Goal: Information Seeking & Learning: Learn about a topic

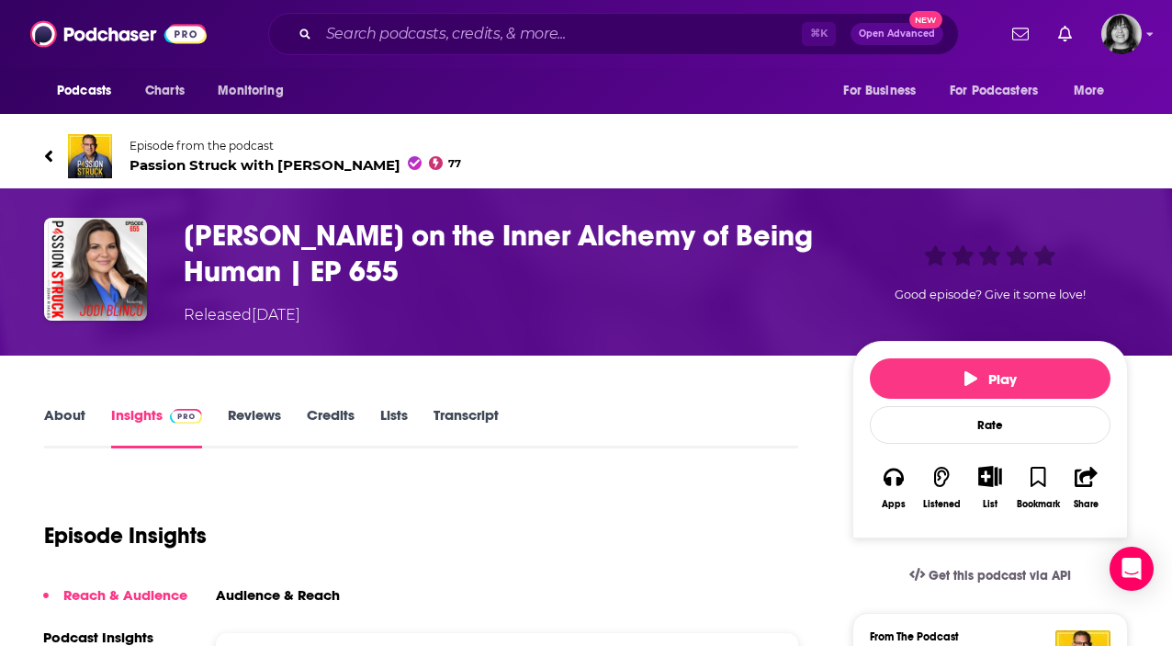
click at [65, 422] on link "About" at bounding box center [64, 427] width 41 height 42
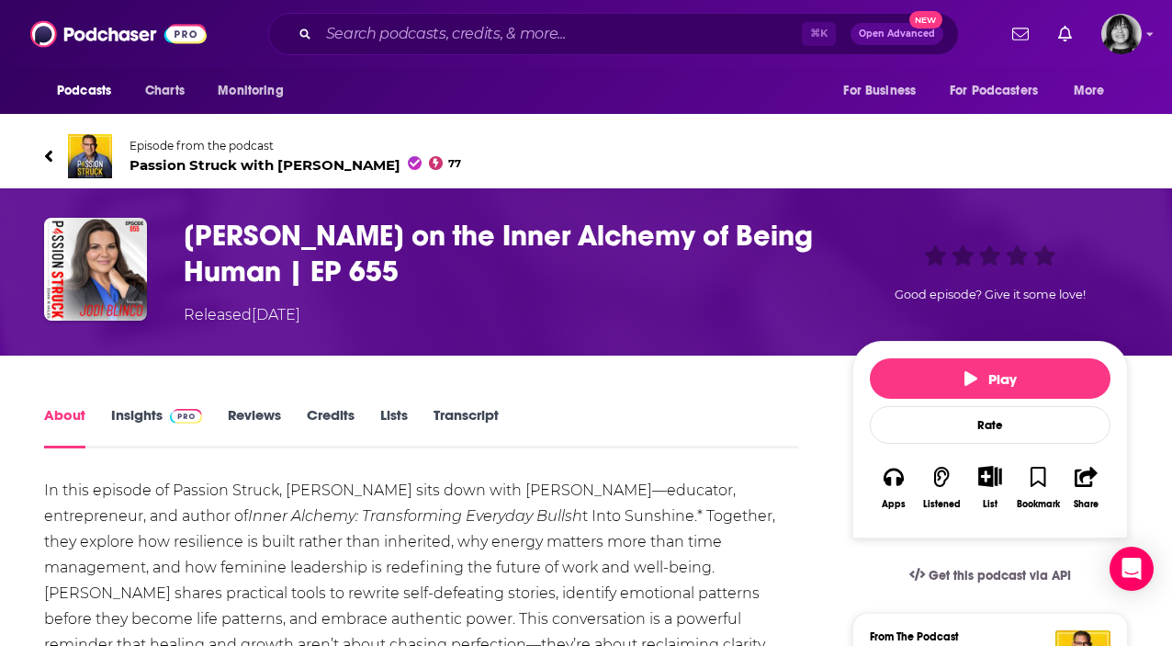
click at [49, 152] on icon at bounding box center [48, 156] width 7 height 12
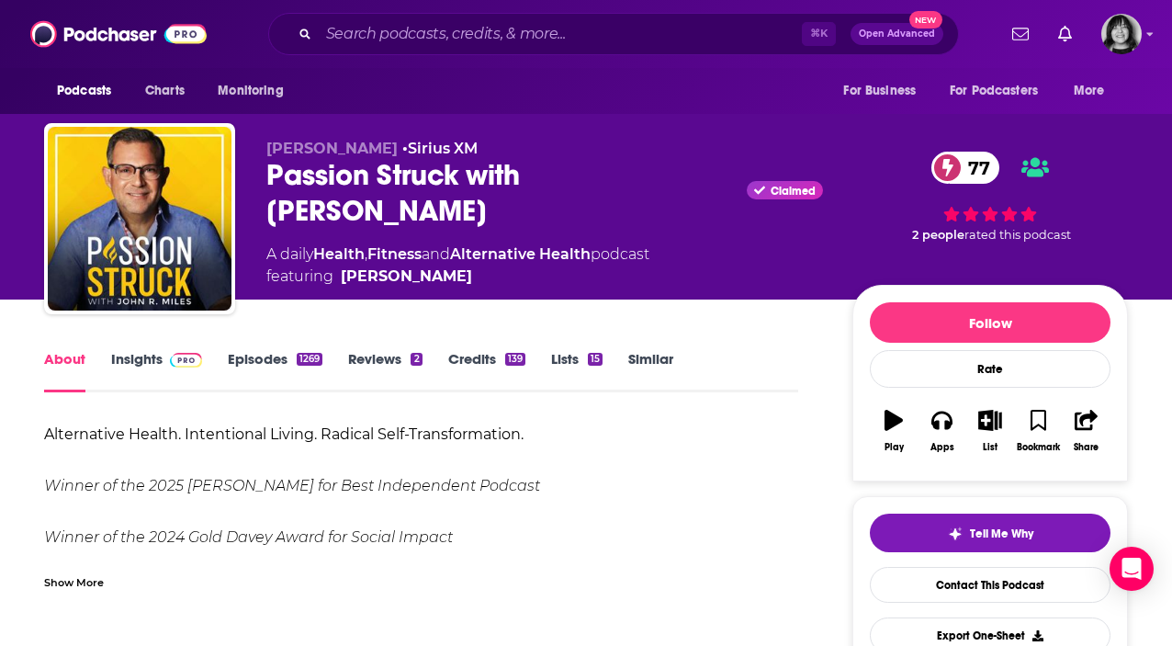
click at [155, 360] on link "Insights" at bounding box center [156, 371] width 91 height 42
